Goal: Transaction & Acquisition: Purchase product/service

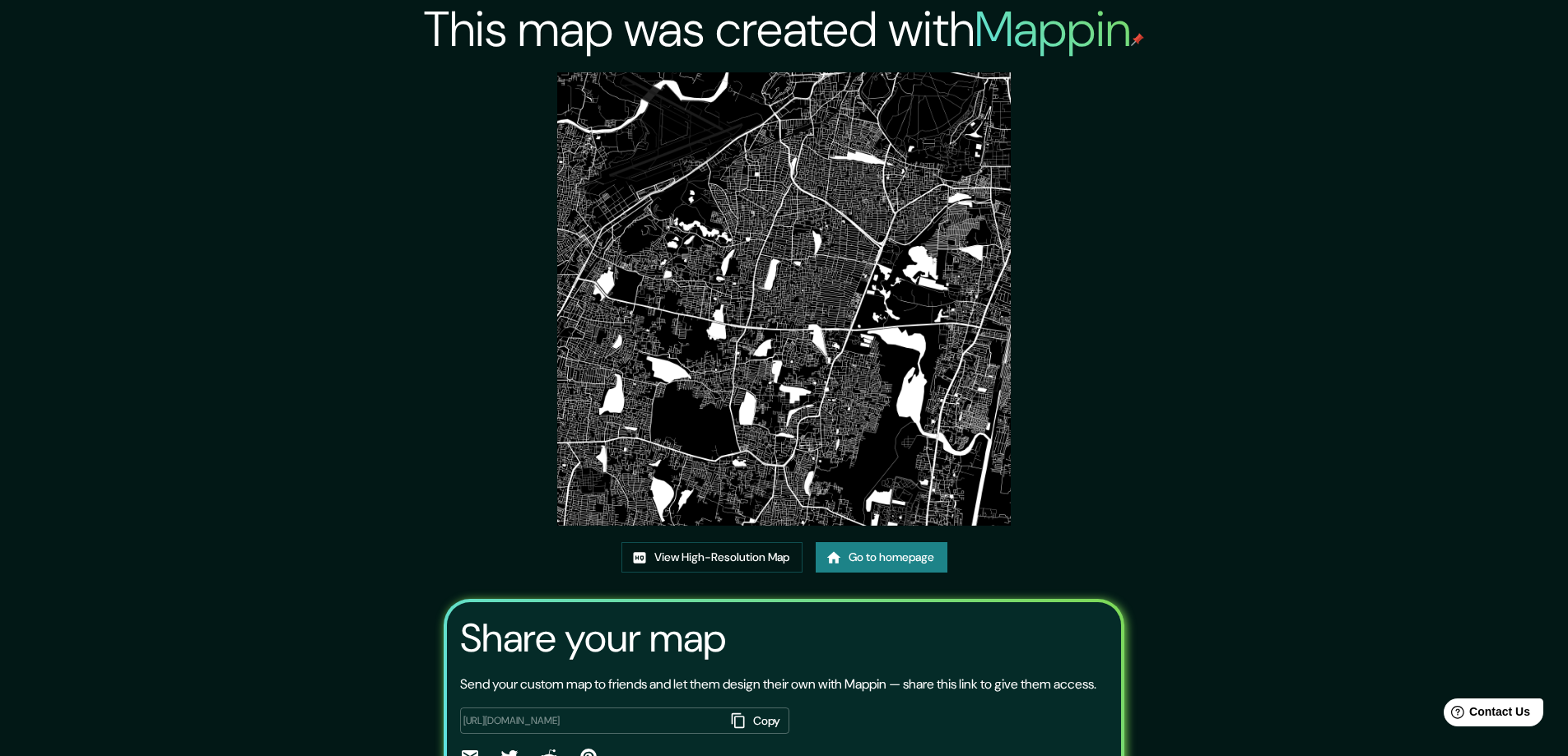
click at [881, 554] on link "Go to homepage" at bounding box center [881, 558] width 132 height 31
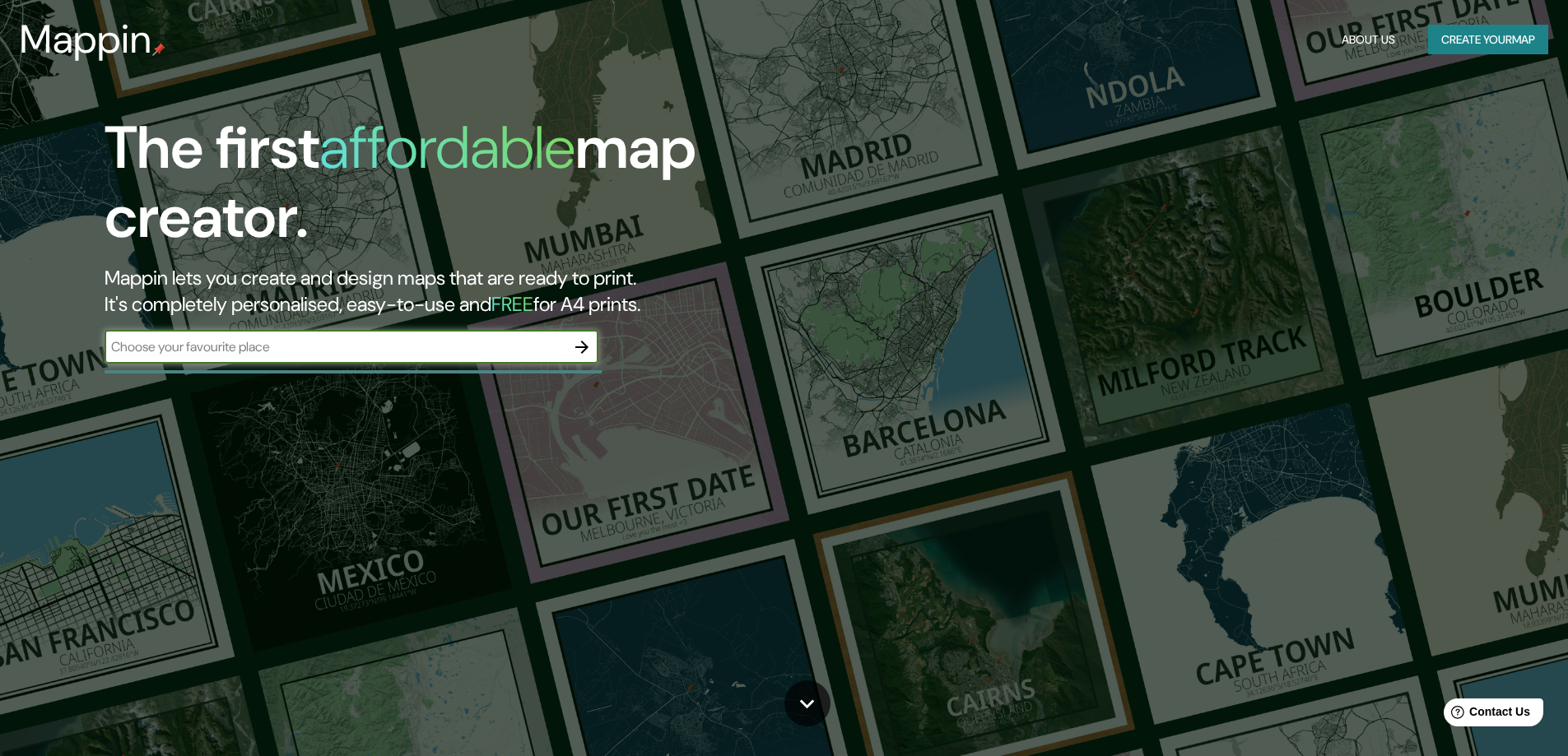
click at [580, 347] on icon "button" at bounding box center [582, 348] width 13 height 13
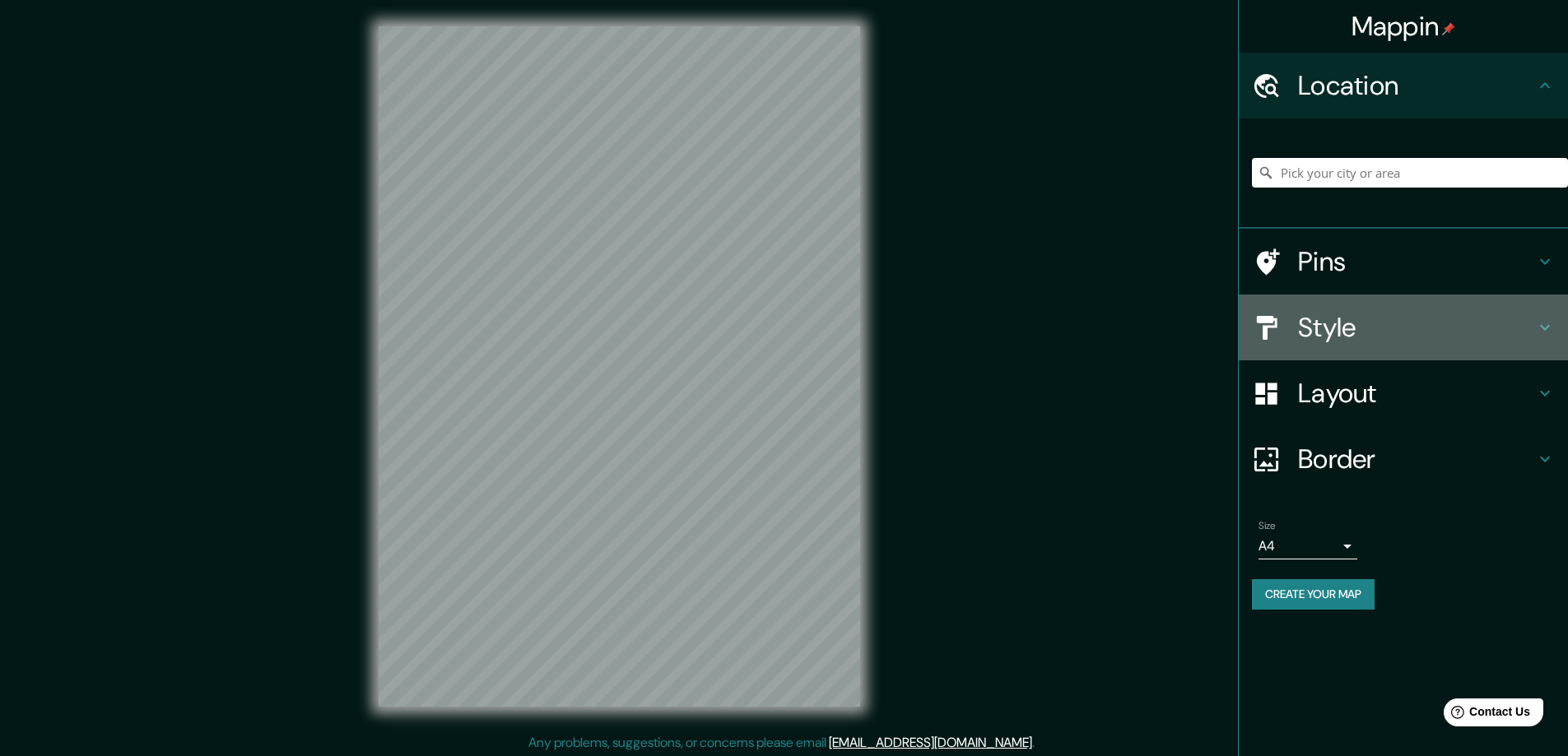
click at [1329, 325] on h4 "Style" at bounding box center [1416, 328] width 237 height 32
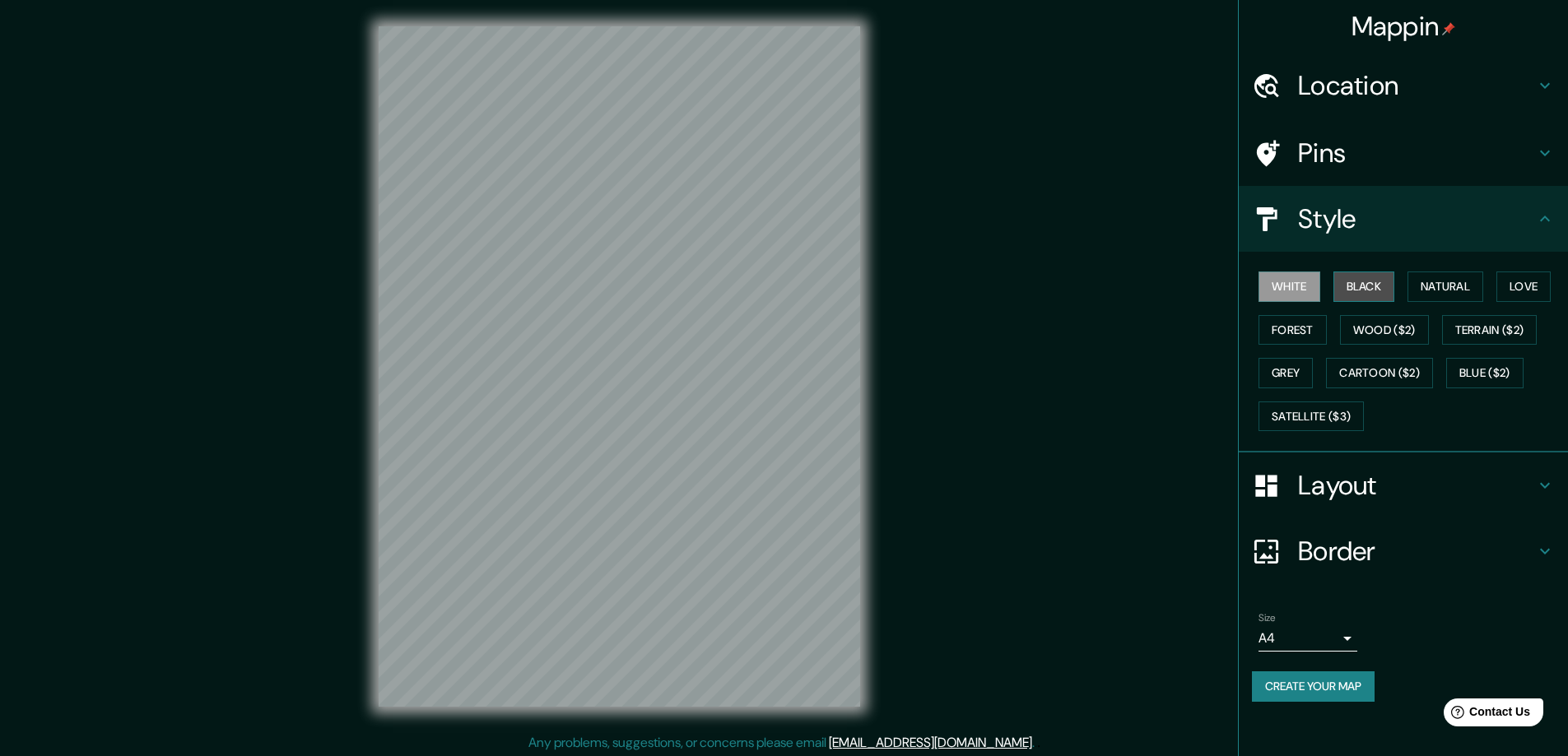
click at [1364, 285] on button "Black" at bounding box center [1364, 287] width 62 height 31
click at [1347, 486] on h4 "Layout" at bounding box center [1416, 486] width 237 height 32
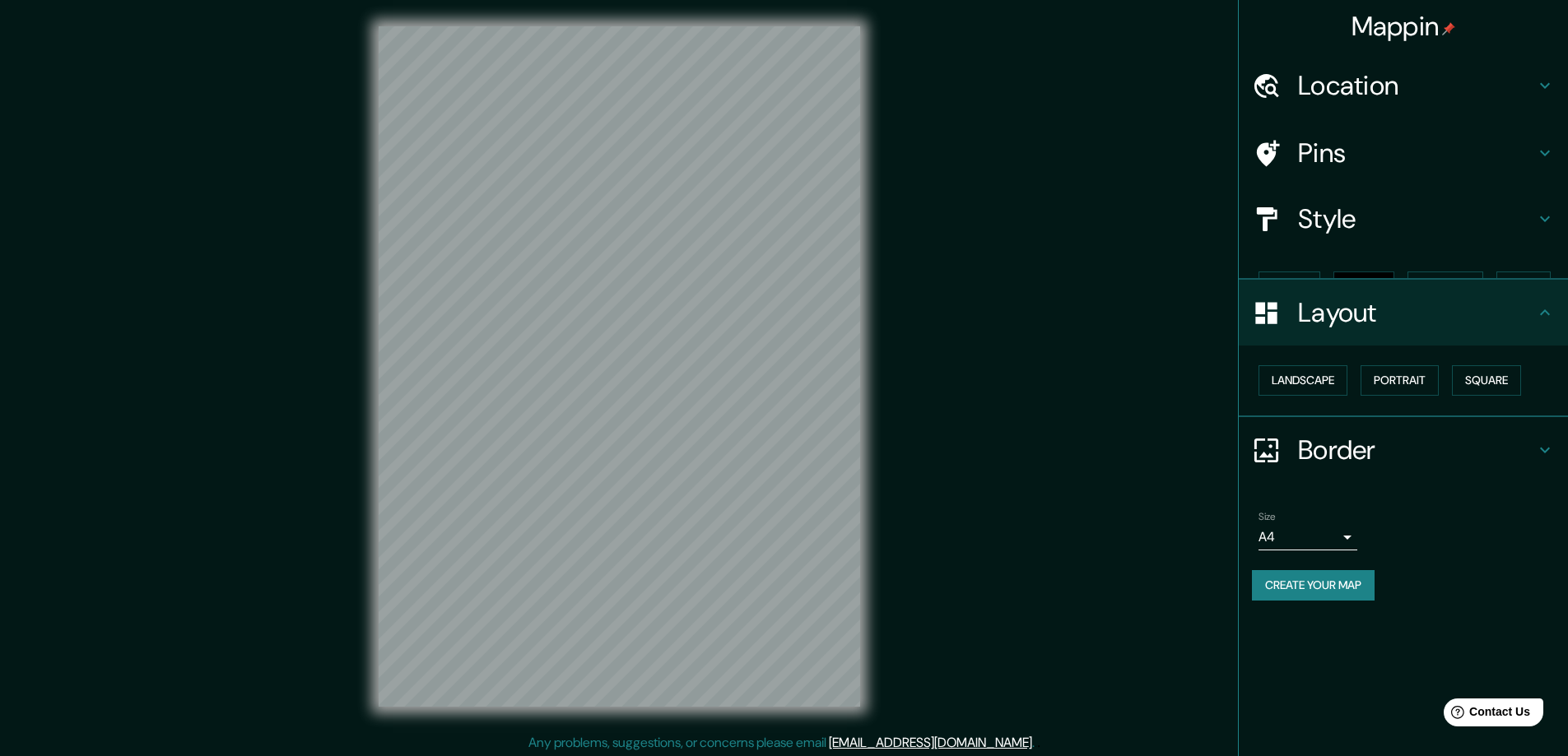
click at [1486, 418] on div "Border" at bounding box center [1403, 450] width 329 height 66
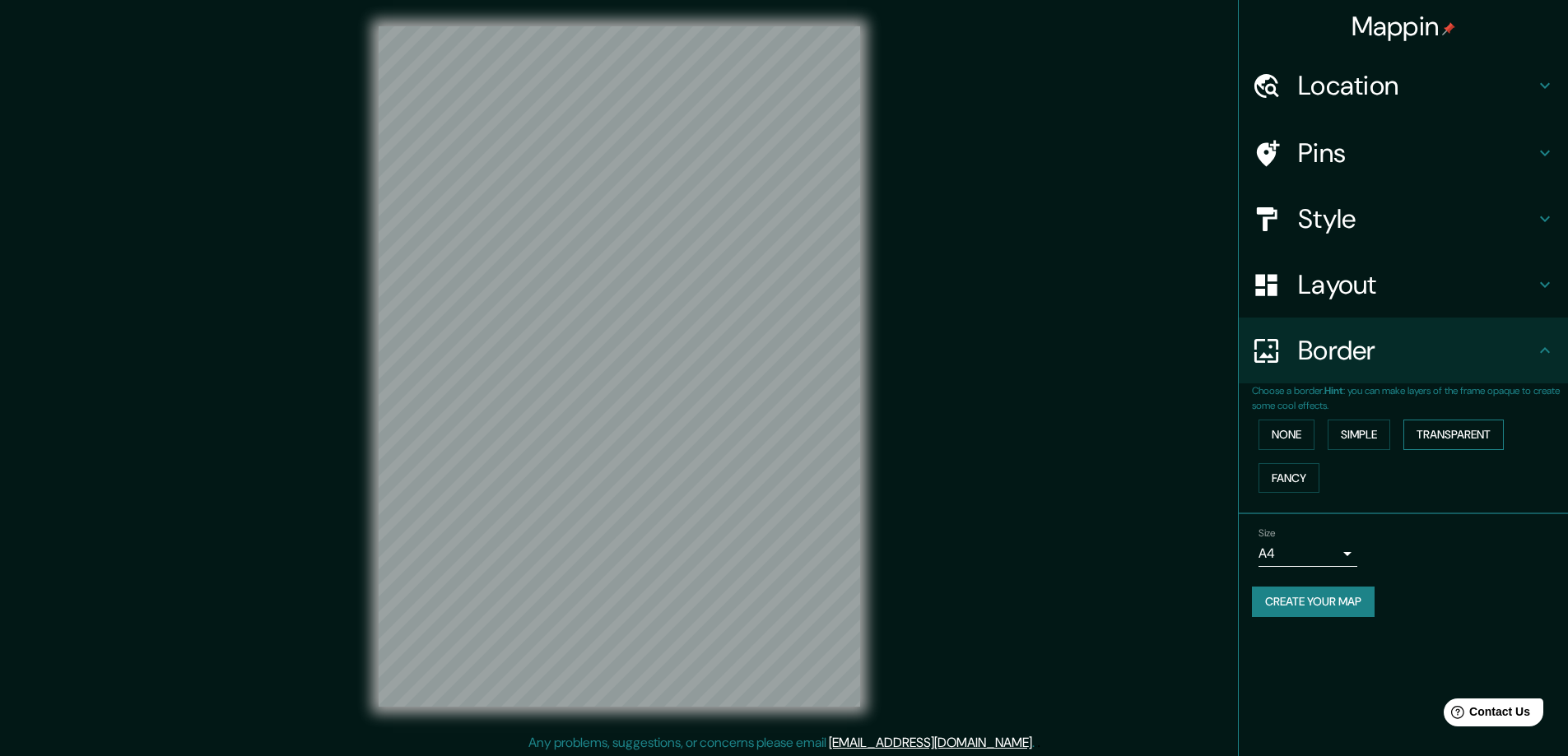
click at [1468, 429] on button "Transparent" at bounding box center [1452, 435] width 100 height 31
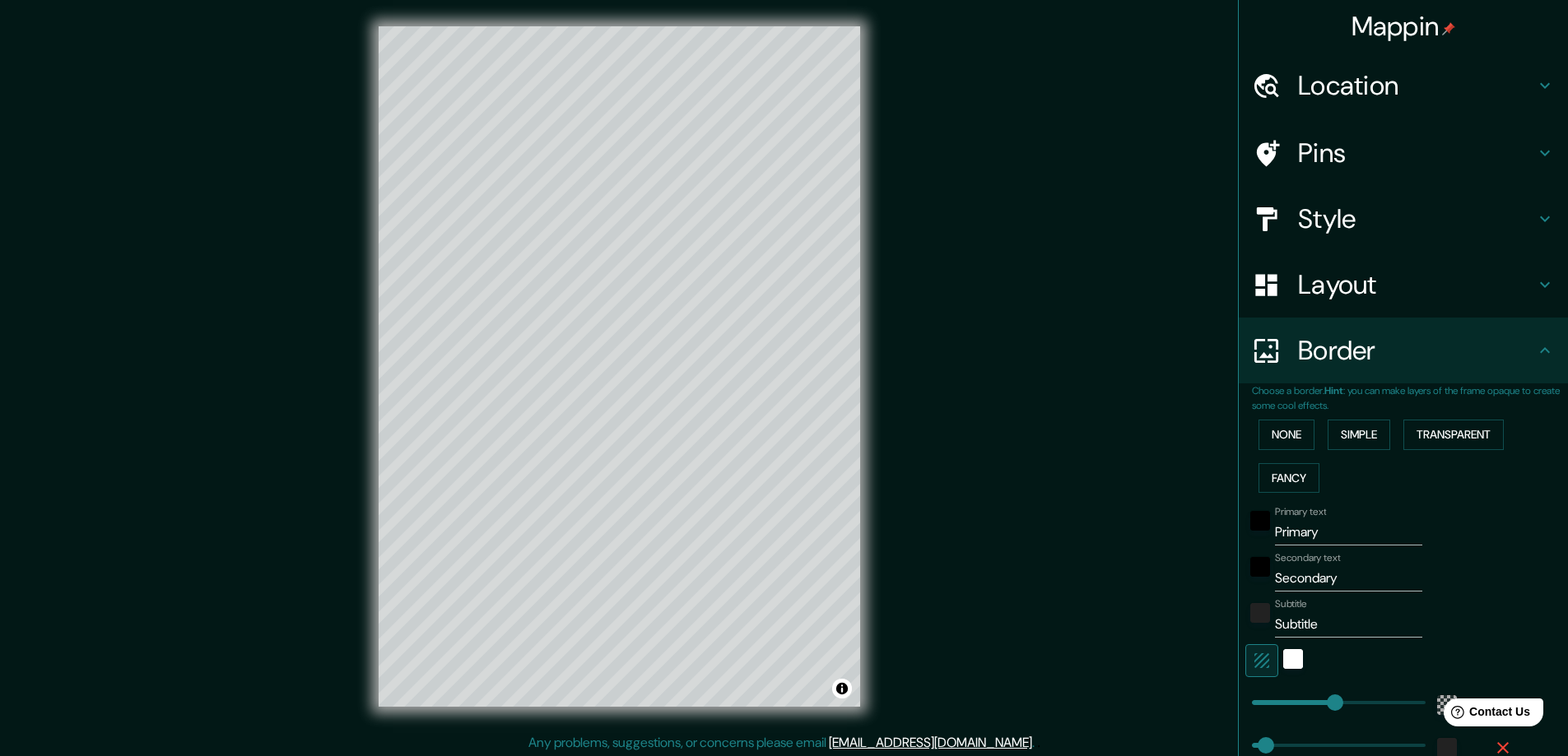
click at [1134, 470] on div "Mappin Location Pins Style Layout Border Choose a border. Hint : you can make l…" at bounding box center [784, 379] width 1568 height 760
click at [1140, 522] on div "Mappin Location Pins Style Layout Border Choose a border. Hint : you can make l…" at bounding box center [784, 379] width 1568 height 760
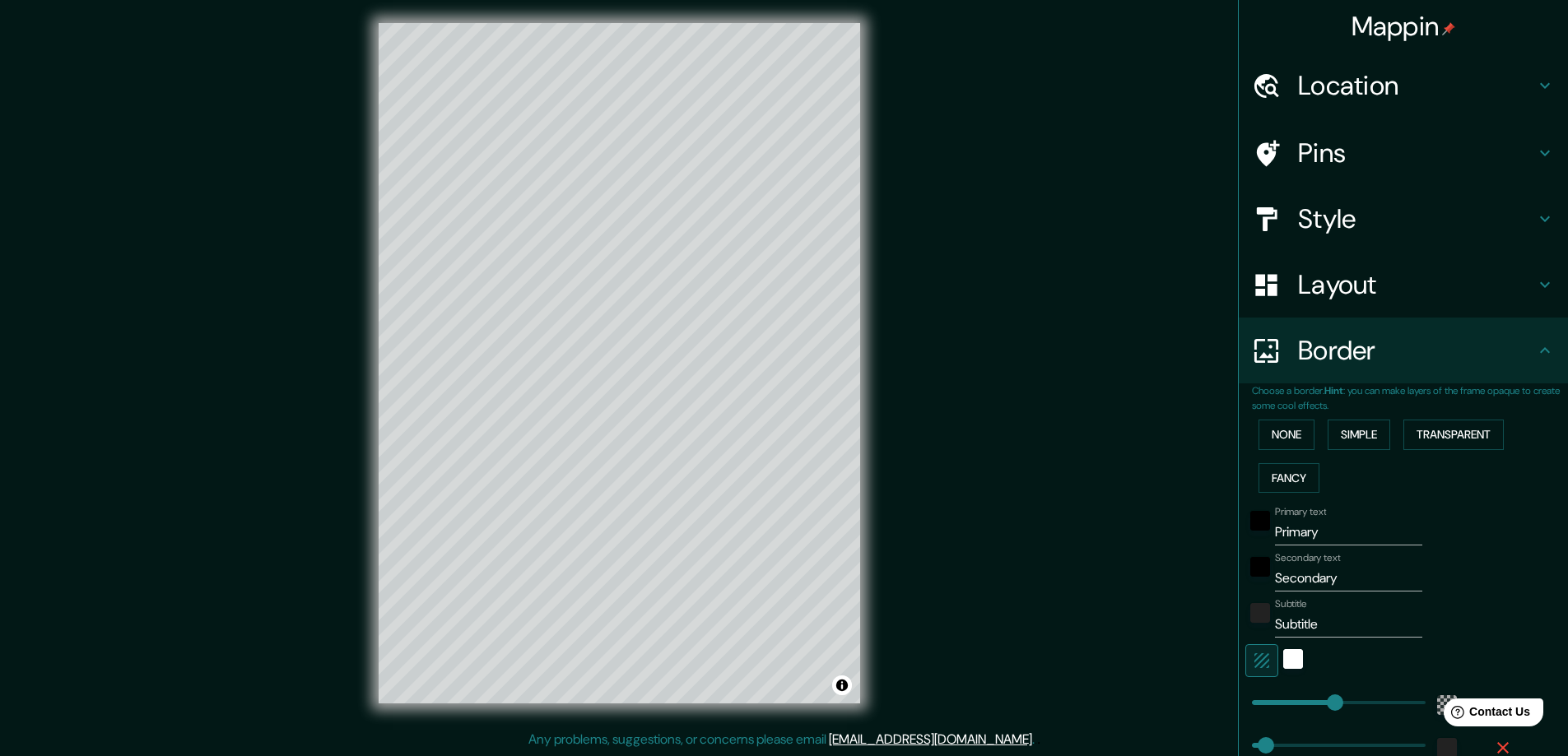
scroll to position [181, 0]
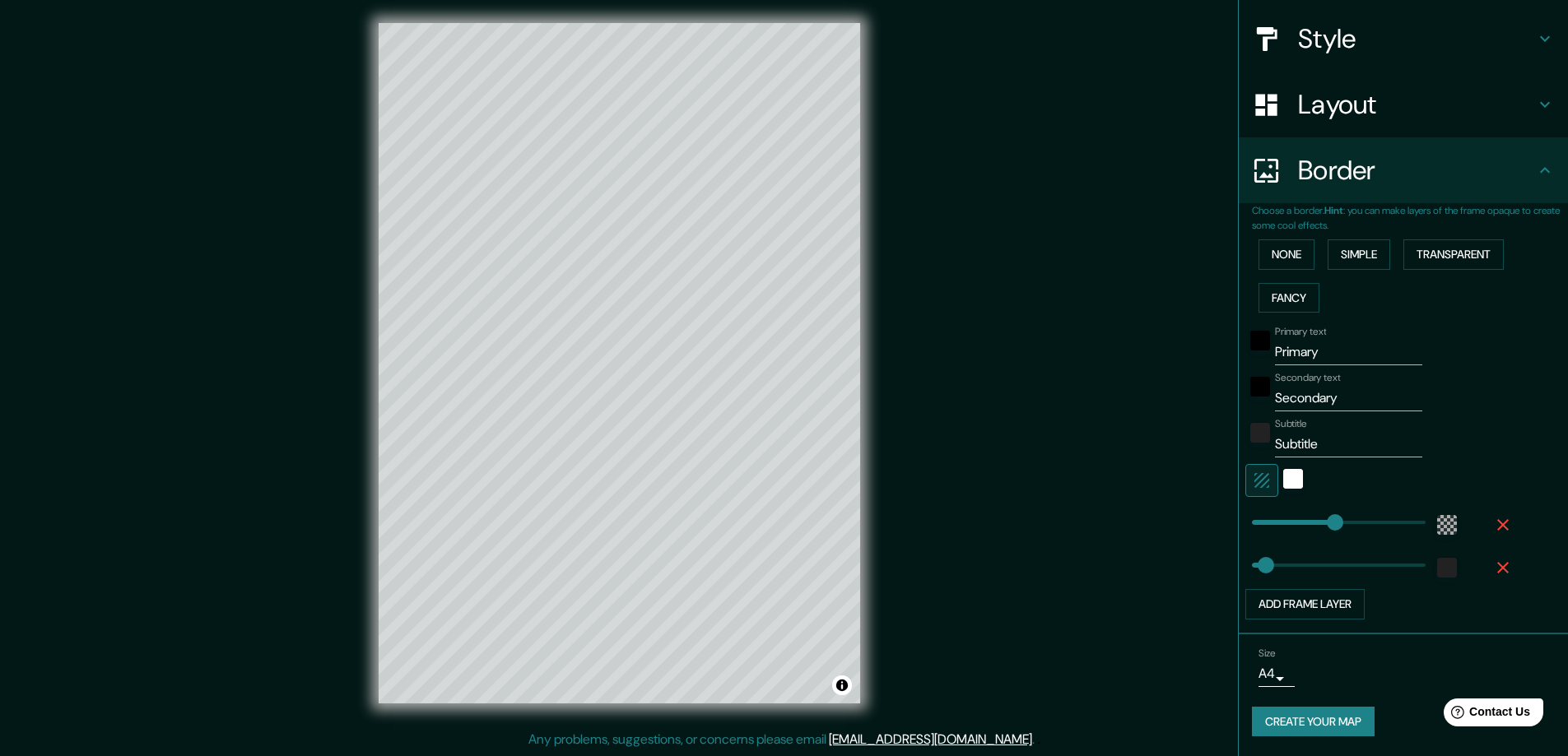
click at [1265, 682] on body "Mappin Location Pins Style Layout Border Choose a border. Hint : you can make l…" at bounding box center [784, 375] width 1568 height 756
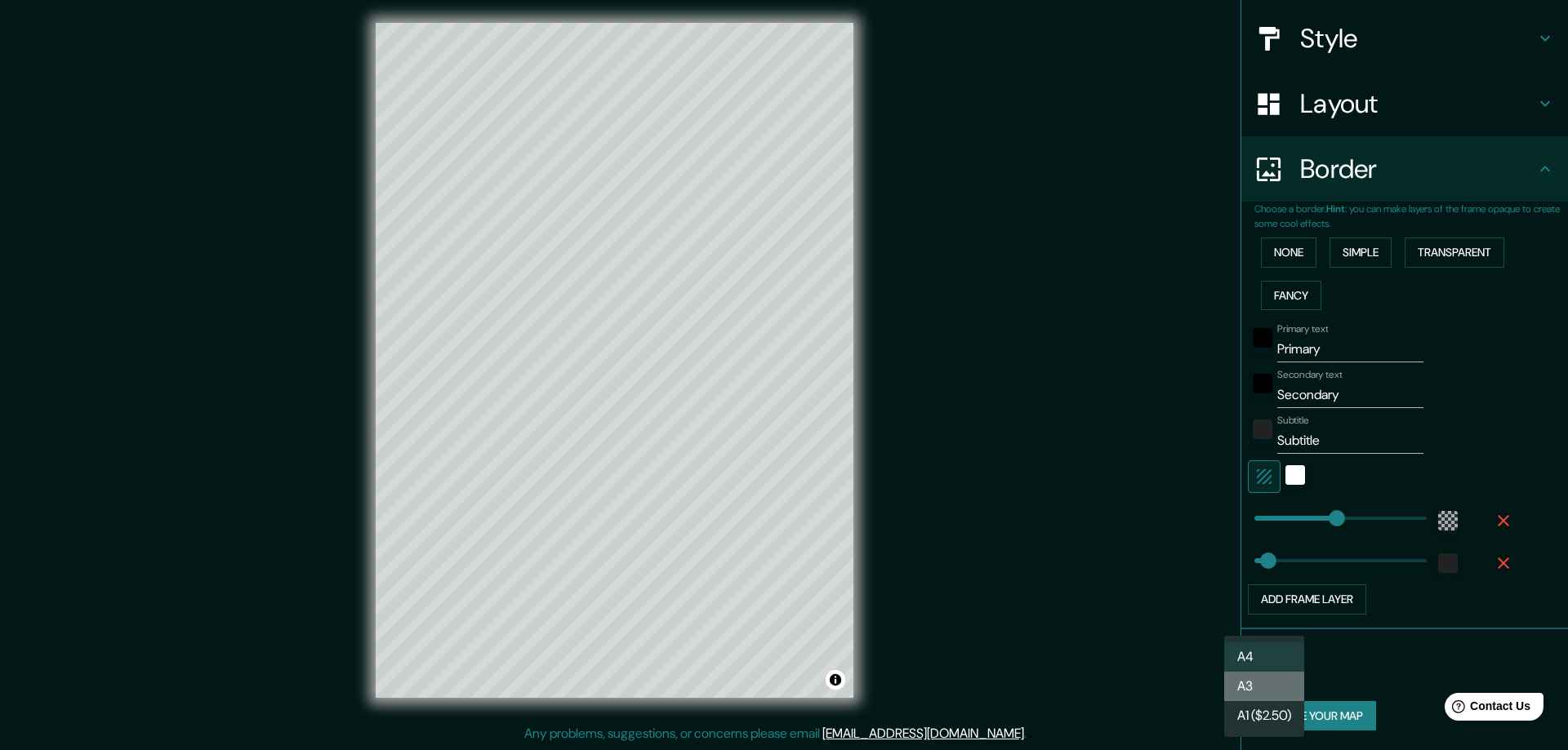
click at [1252, 680] on li "A3" at bounding box center [1264, 686] width 80 height 29
type input "a4"
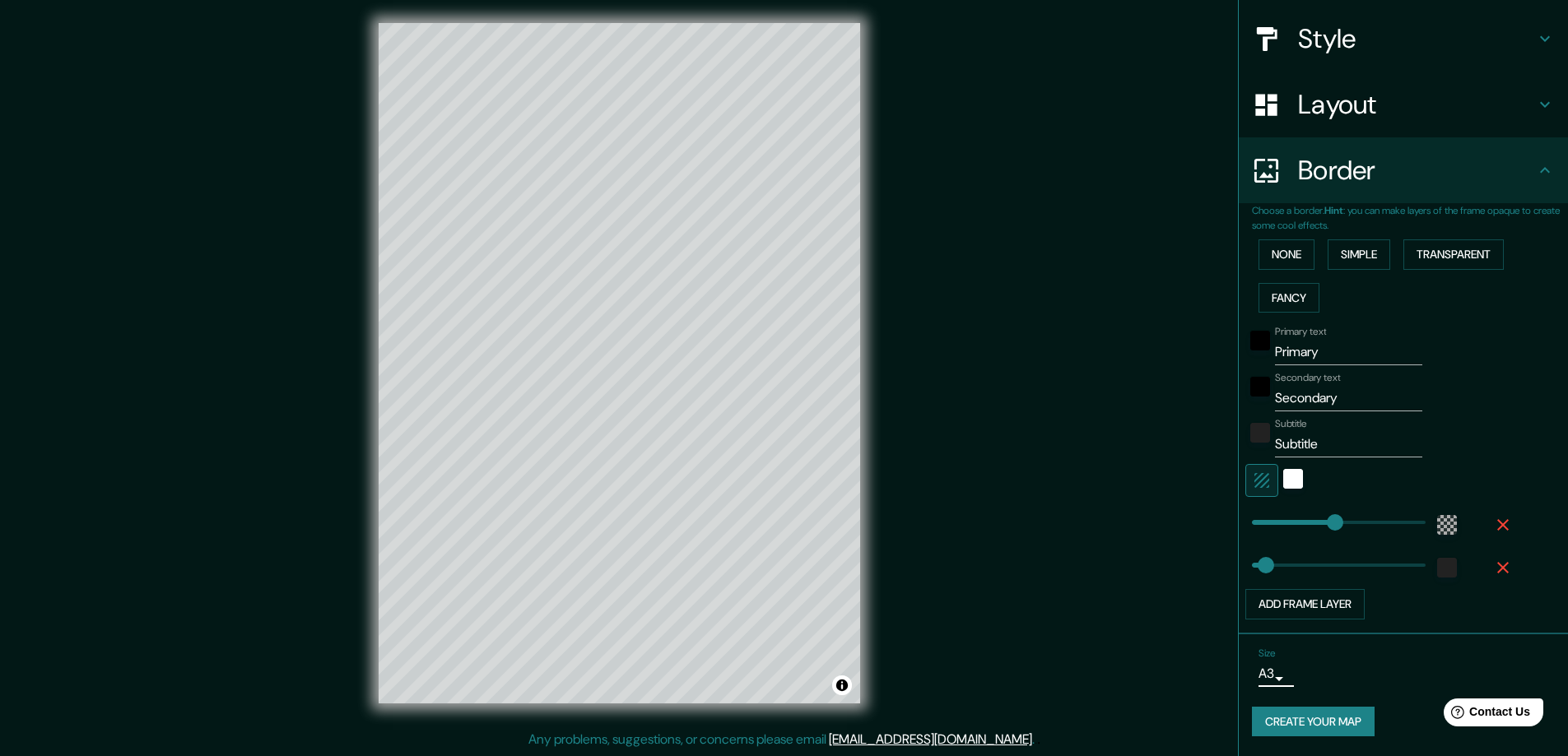
click at [1278, 246] on button "None" at bounding box center [1286, 255] width 56 height 31
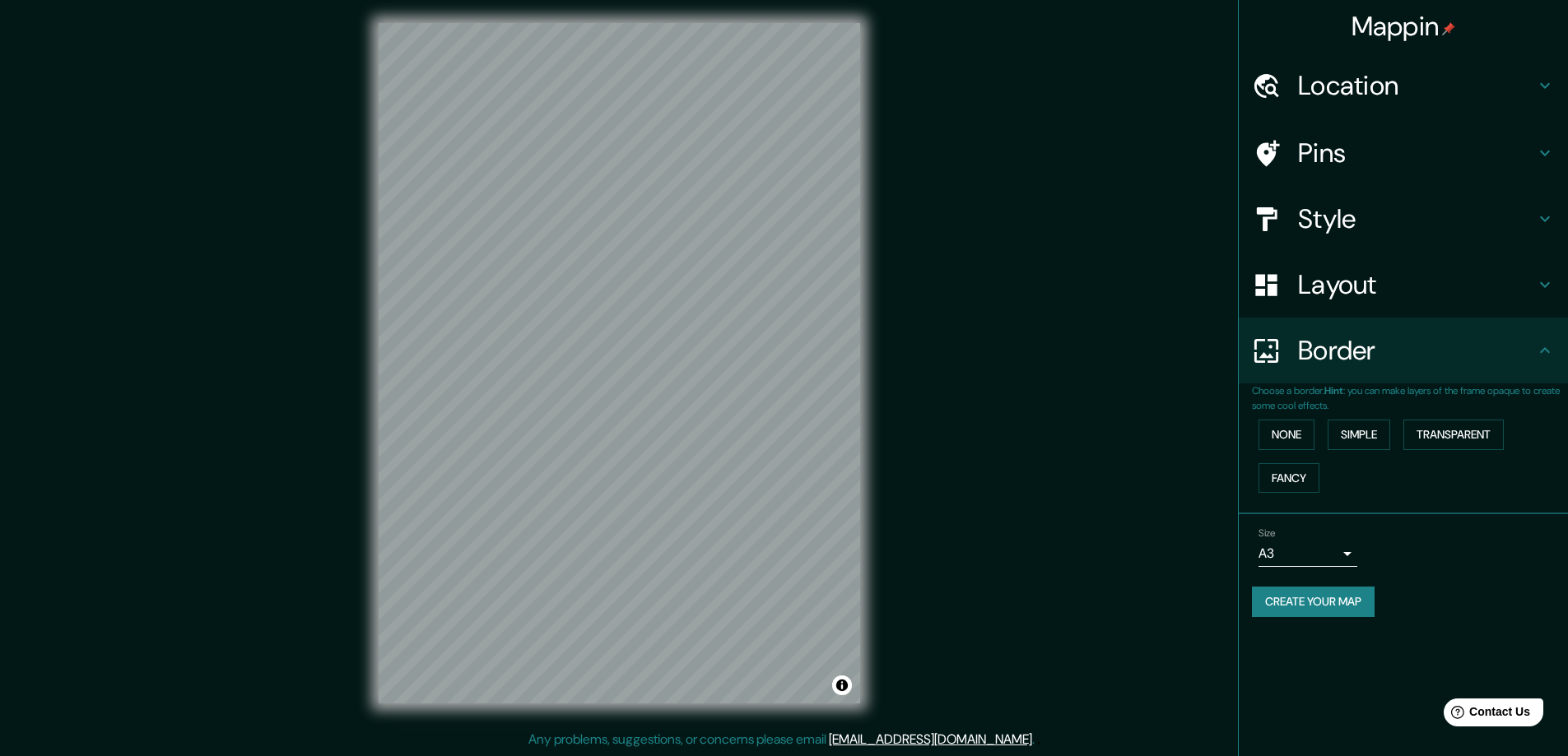
scroll to position [0, 0]
click at [1342, 282] on h4 "Layout" at bounding box center [1416, 285] width 237 height 32
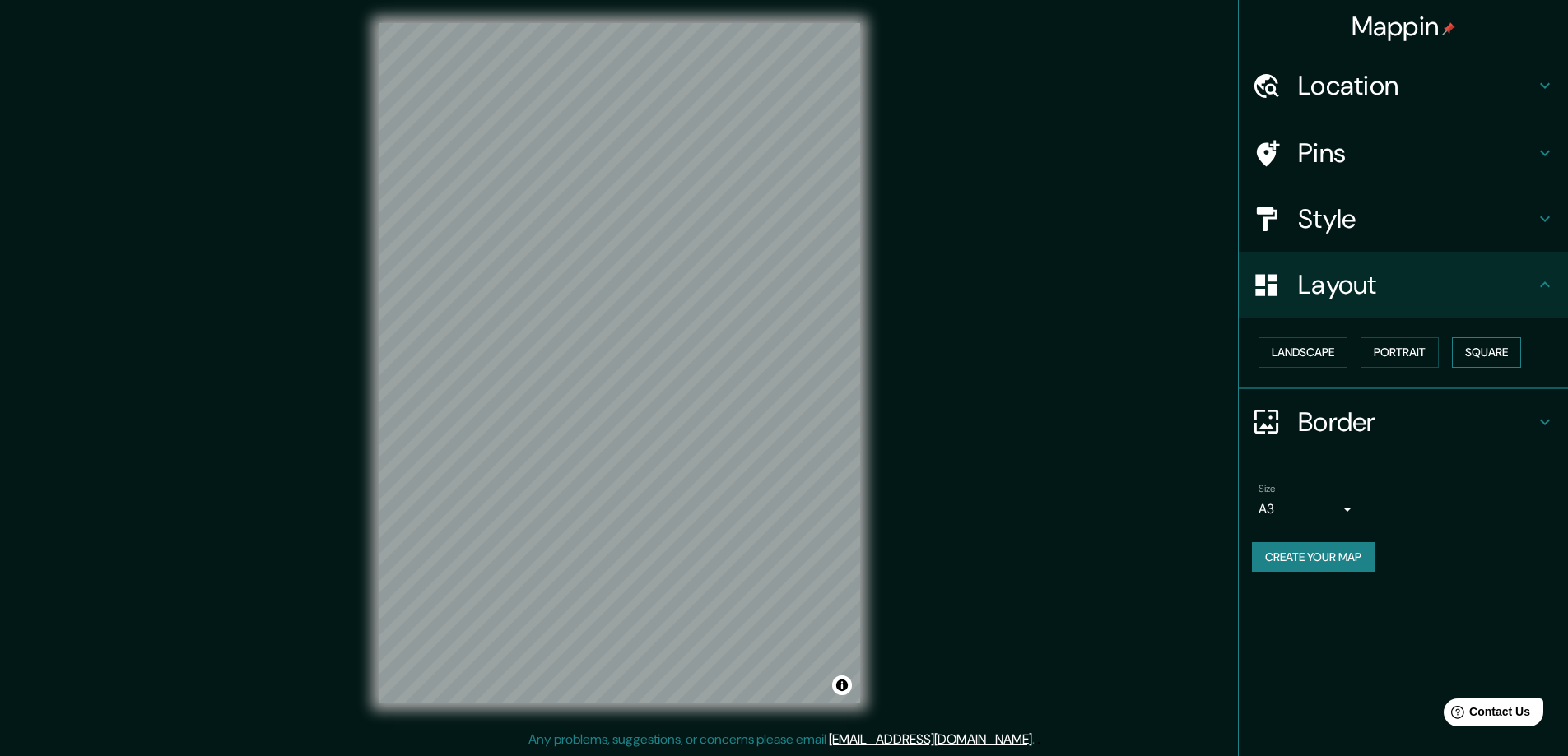
click at [1497, 347] on button "Square" at bounding box center [1486, 353] width 69 height 31
